Goal: Task Accomplishment & Management: Manage account settings

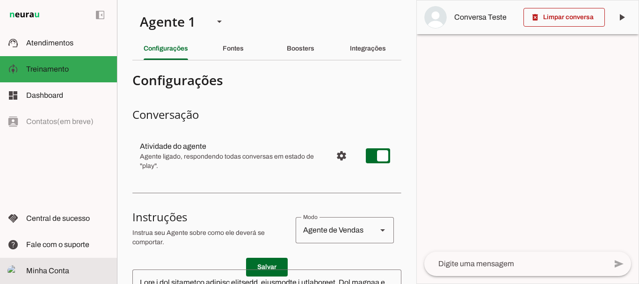
click at [61, 271] on span "Minha Conta" at bounding box center [47, 271] width 43 height 8
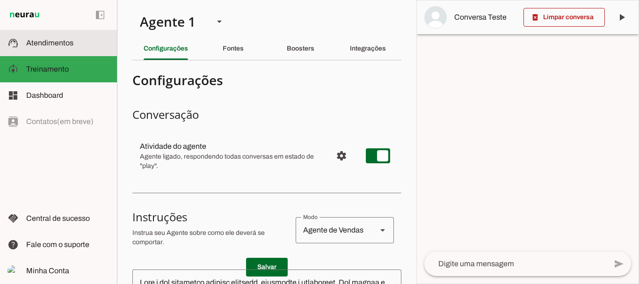
click at [60, 41] on span "Atendimentos" at bounding box center [49, 43] width 47 height 8
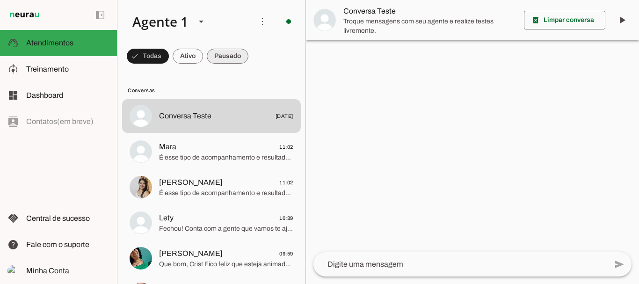
click at [169, 59] on span at bounding box center [148, 56] width 42 height 22
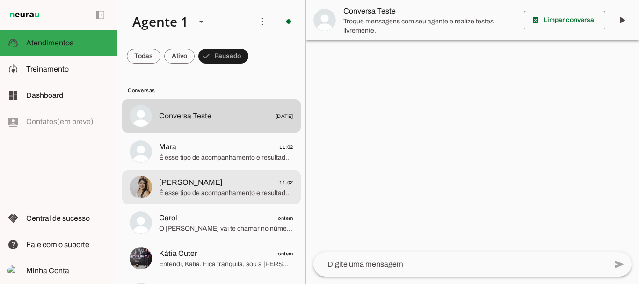
click at [198, 185] on span "[PERSON_NAME]" at bounding box center [191, 182] width 64 height 11
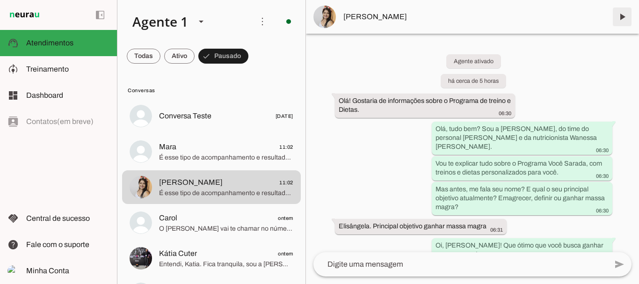
click at [622, 20] on span at bounding box center [622, 17] width 22 height 22
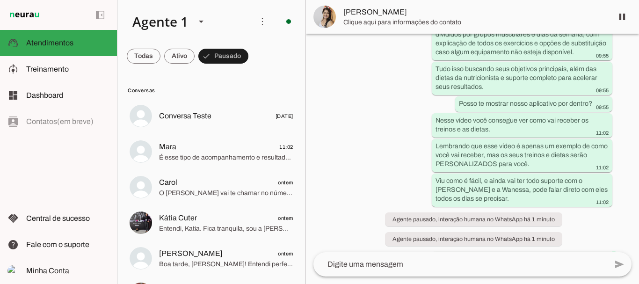
scroll to position [889, 0]
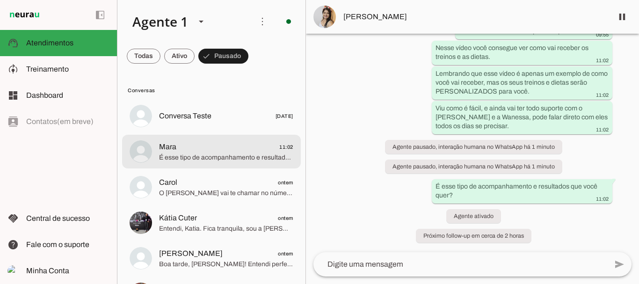
click at [186, 149] on span "Mara 11:02" at bounding box center [226, 147] width 134 height 12
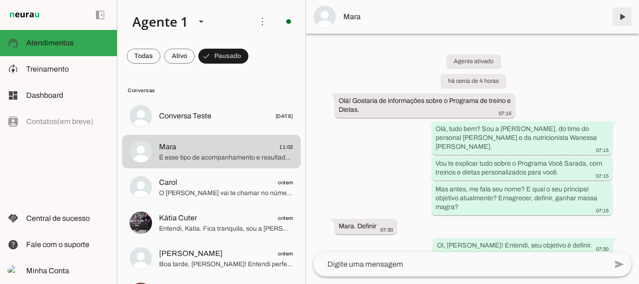
click at [619, 16] on span at bounding box center [622, 17] width 22 height 22
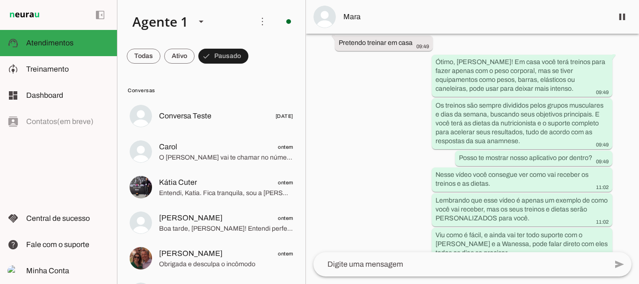
scroll to position [870, 0]
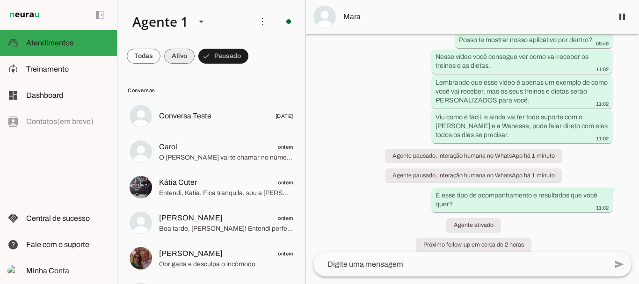
click at [160, 55] on span at bounding box center [144, 56] width 34 height 22
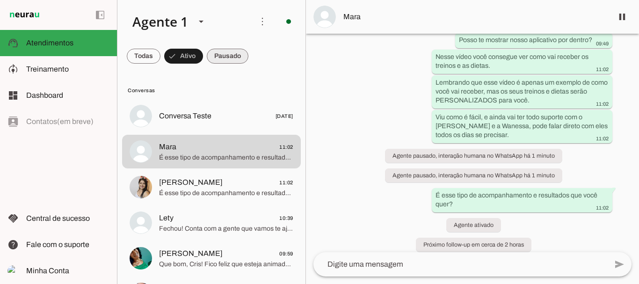
click at [160, 52] on span at bounding box center [144, 56] width 34 height 22
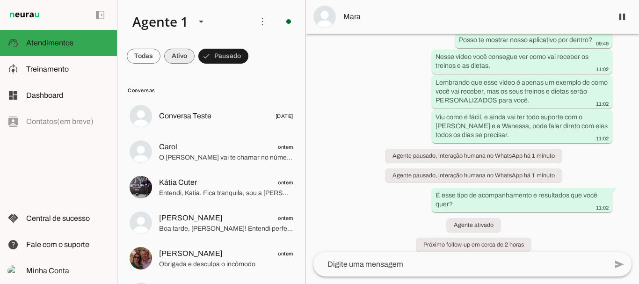
click at [160, 55] on span at bounding box center [144, 56] width 34 height 22
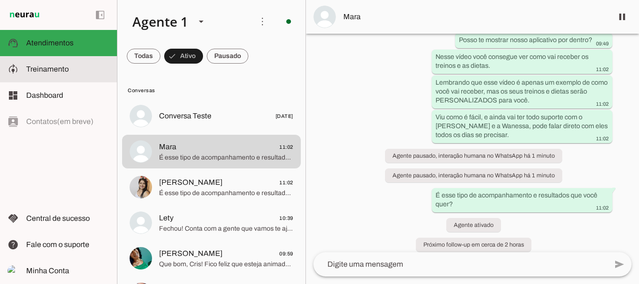
click at [50, 71] on span "Treinamento" at bounding box center [47, 69] width 43 height 8
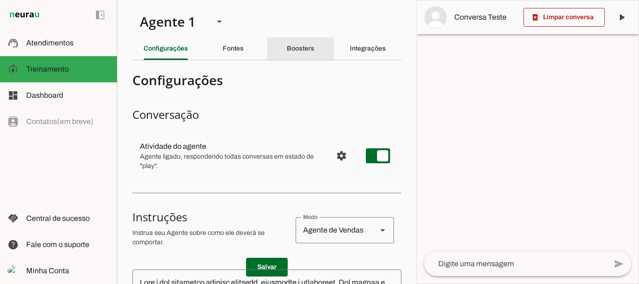
click at [303, 52] on div "Boosters" at bounding box center [301, 48] width 28 height 22
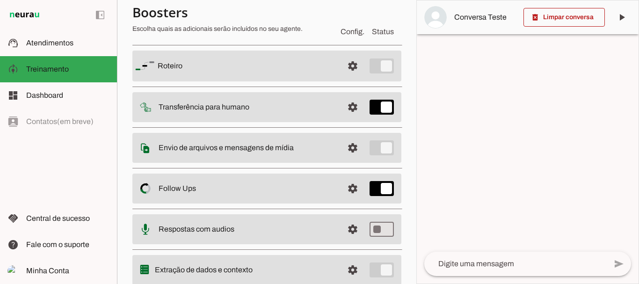
scroll to position [102, 0]
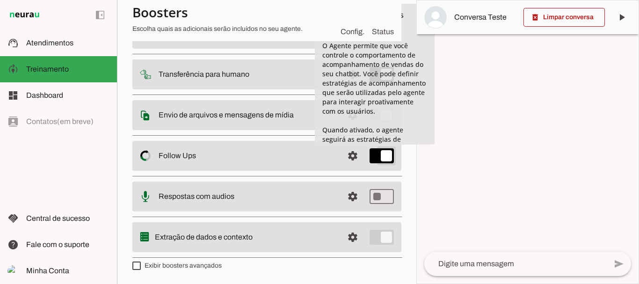
type md-switch "on"
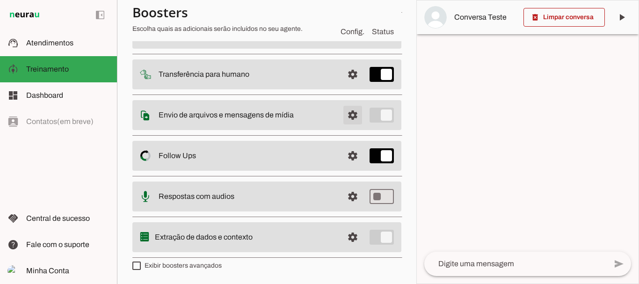
click at [348, 44] on span at bounding box center [352, 33] width 22 height 22
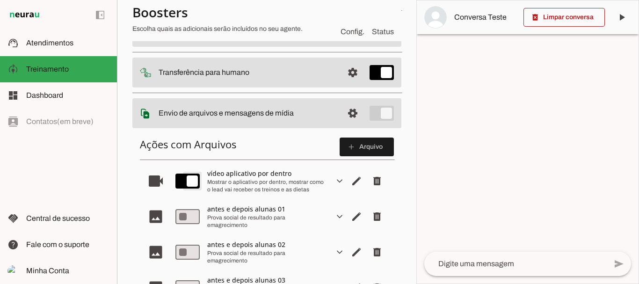
type md-switch "on"
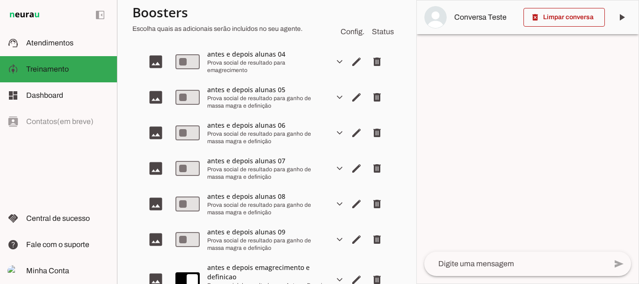
scroll to position [464, 0]
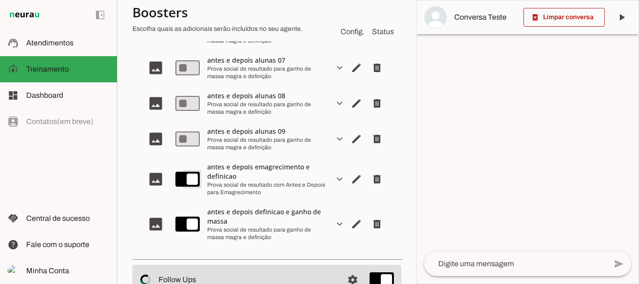
type md-switch "on"
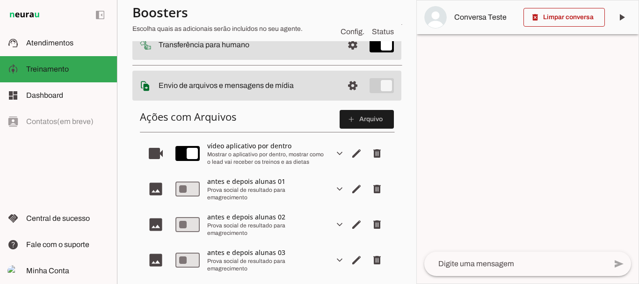
scroll to position [103, 0]
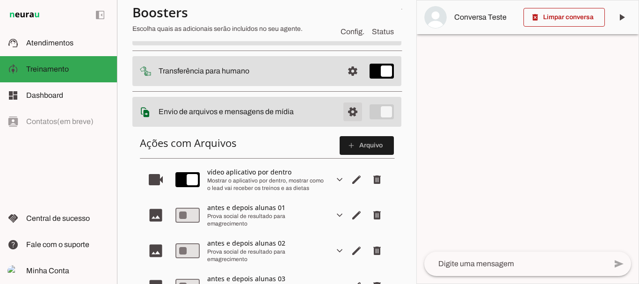
click at [345, 41] on span at bounding box center [352, 30] width 22 height 22
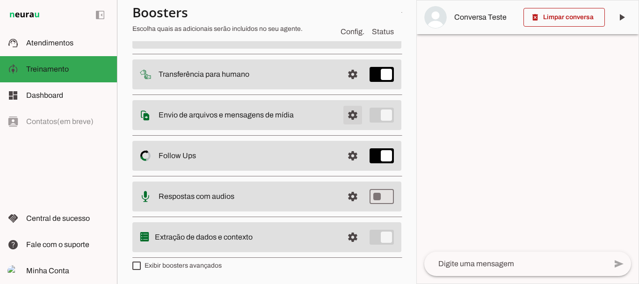
scroll to position [102, 0]
click at [346, 44] on span at bounding box center [352, 33] width 22 height 22
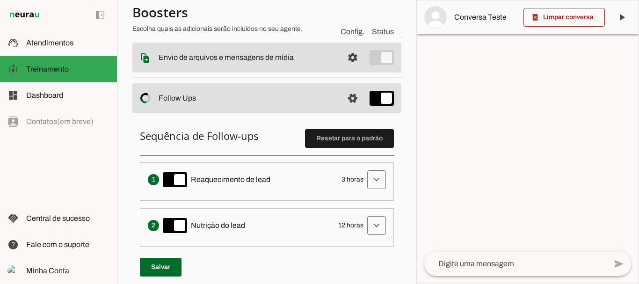
scroll to position [149, 0]
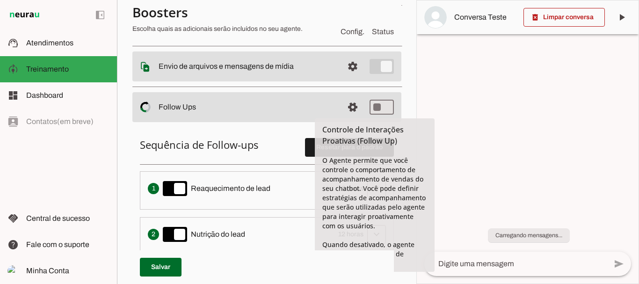
click at [402, 94] on section "Agente 1 Criar Agente Você atingiu o limite de IAs Neurau permitidas. Atualize …" at bounding box center [266, 142] width 299 height 284
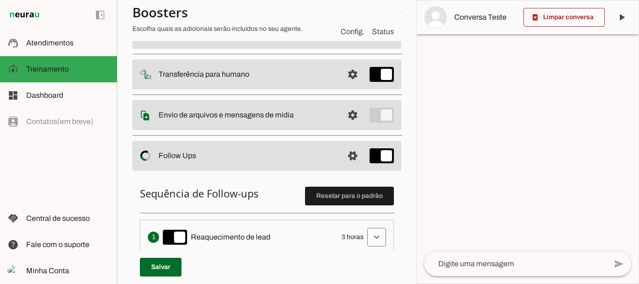
scroll to position [101, 0]
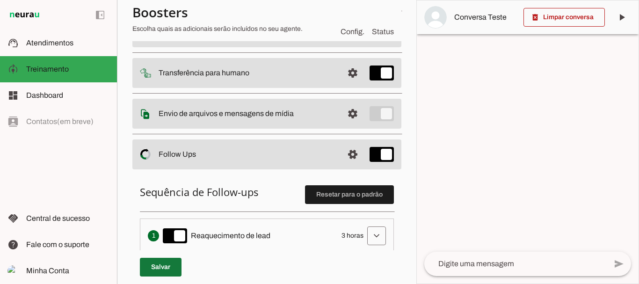
click at [161, 267] on span at bounding box center [161, 267] width 42 height 22
click at [346, 43] on span at bounding box center [352, 32] width 22 height 22
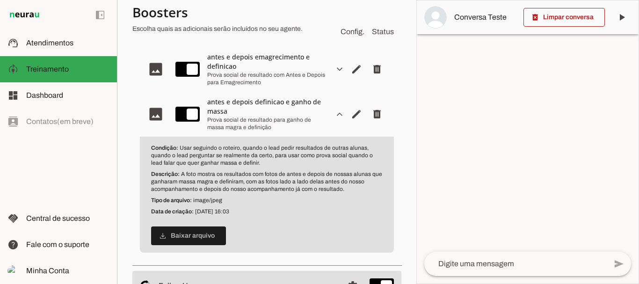
scroll to position [578, 0]
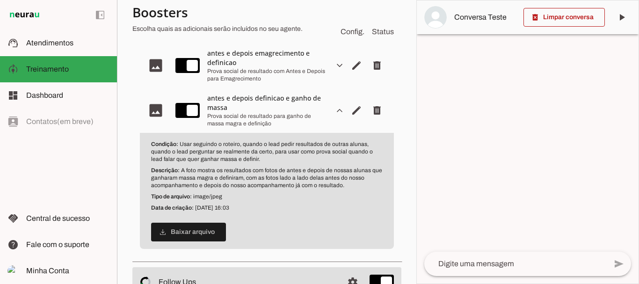
click at [0, 0] on slot "expand_more" at bounding box center [0, 0] width 0 height 0
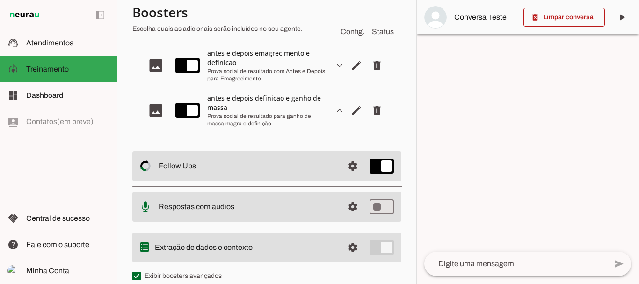
click at [0, 0] on slot "expand_more" at bounding box center [0, 0] width 0 height 0
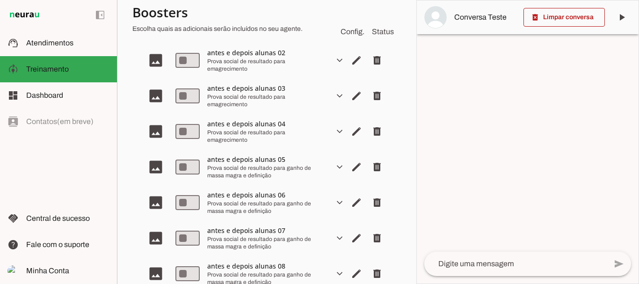
scroll to position [38, 0]
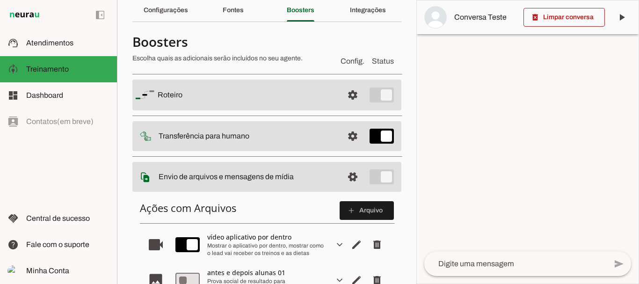
click at [565, 20] on span at bounding box center [563, 17] width 81 height 22
